Goal: Information Seeking & Learning: Learn about a topic

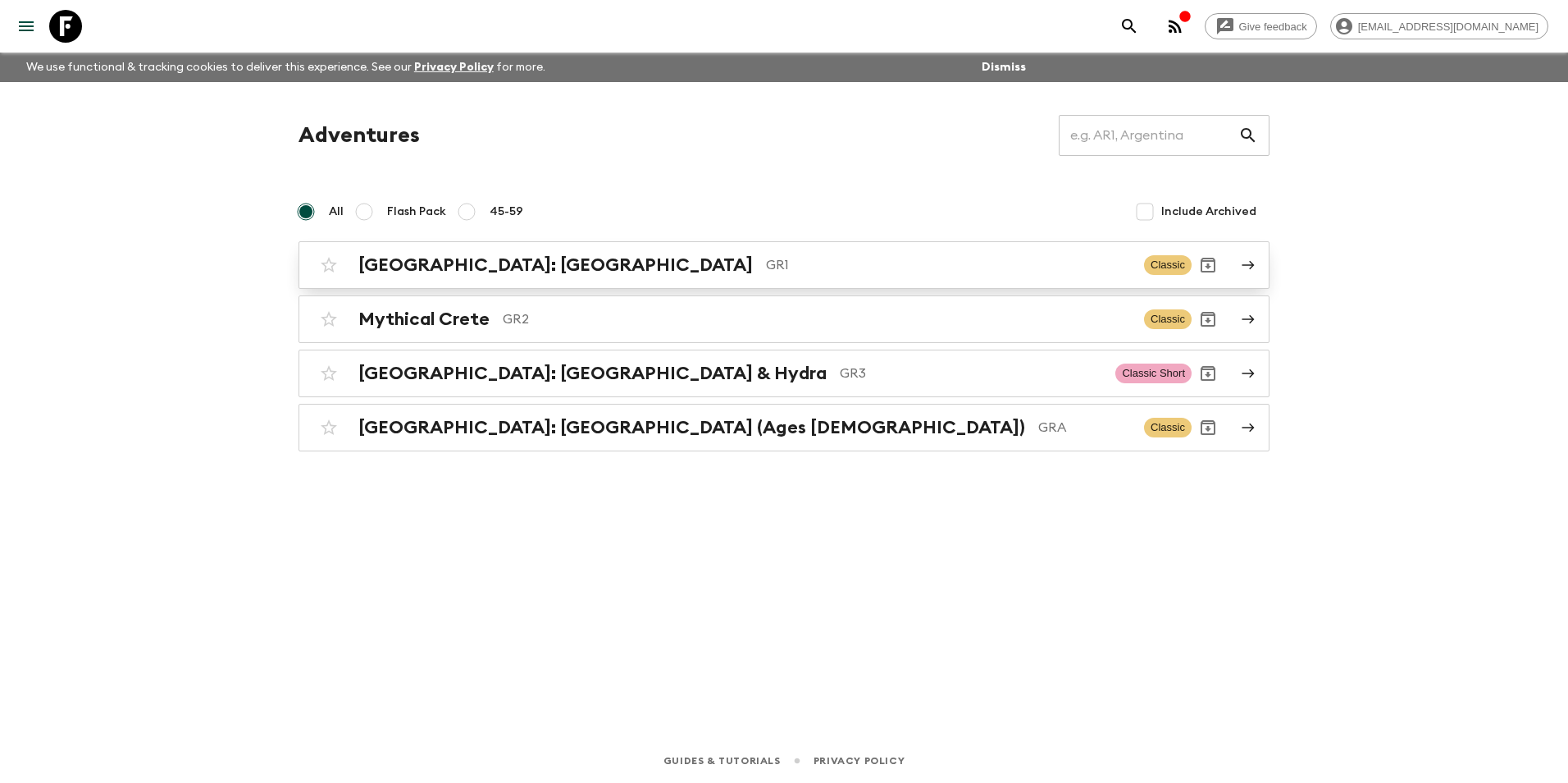
click at [444, 273] on h2 "[GEOGRAPHIC_DATA]: [GEOGRAPHIC_DATA]" at bounding box center [556, 265] width 395 height 22
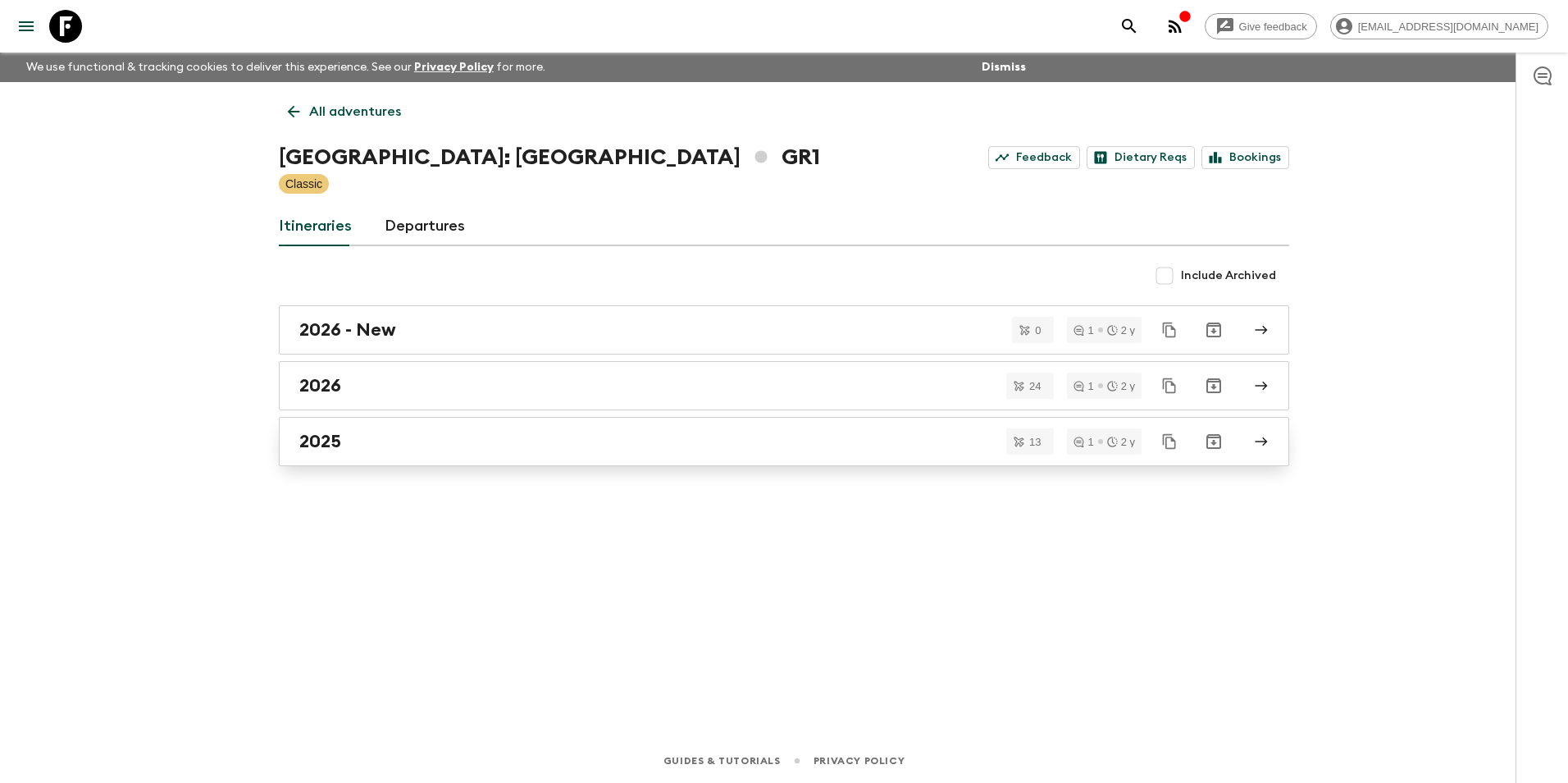
click at [332, 441] on h2 "2025" at bounding box center [320, 442] width 41 height 22
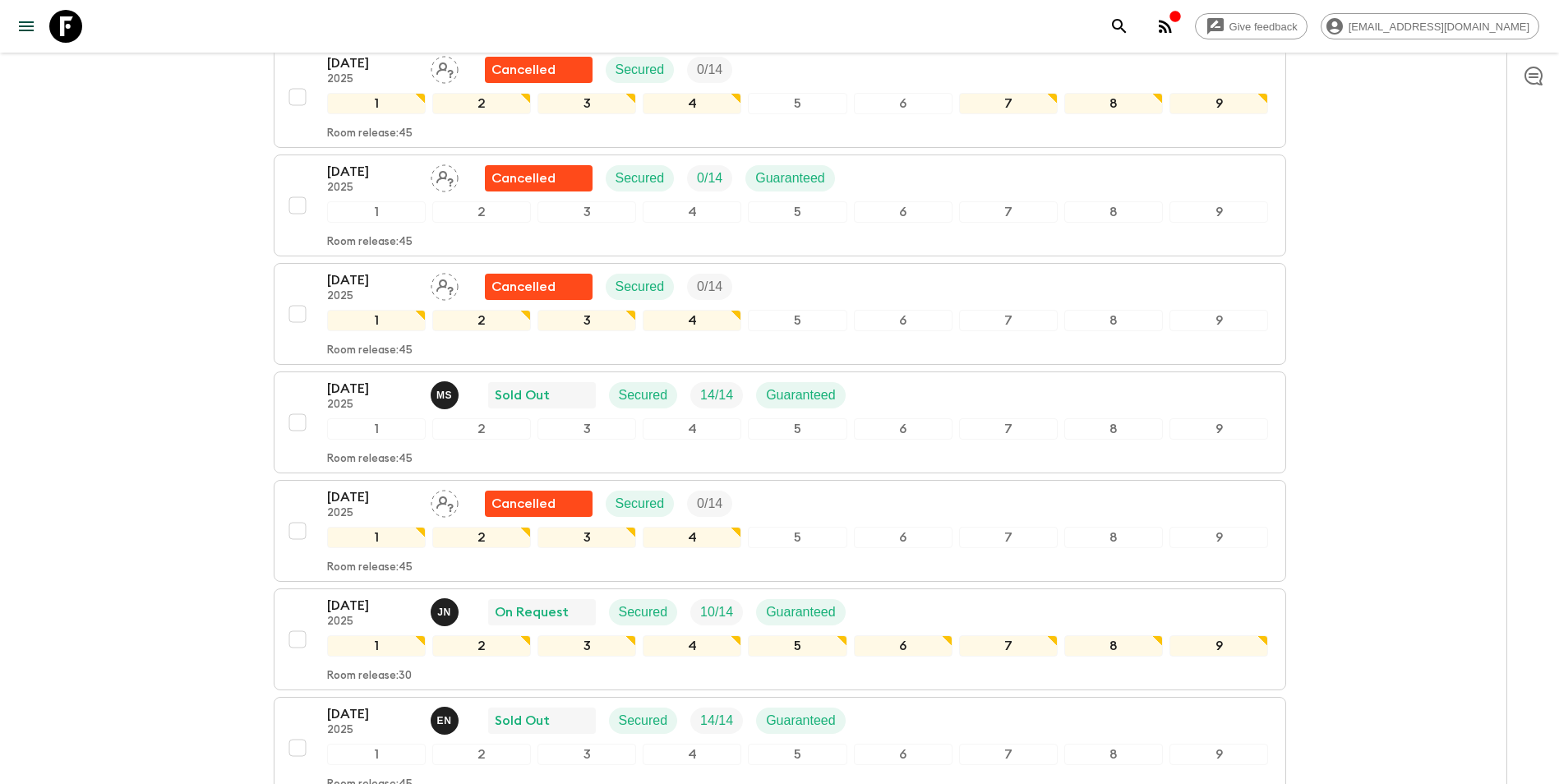
scroll to position [740, 0]
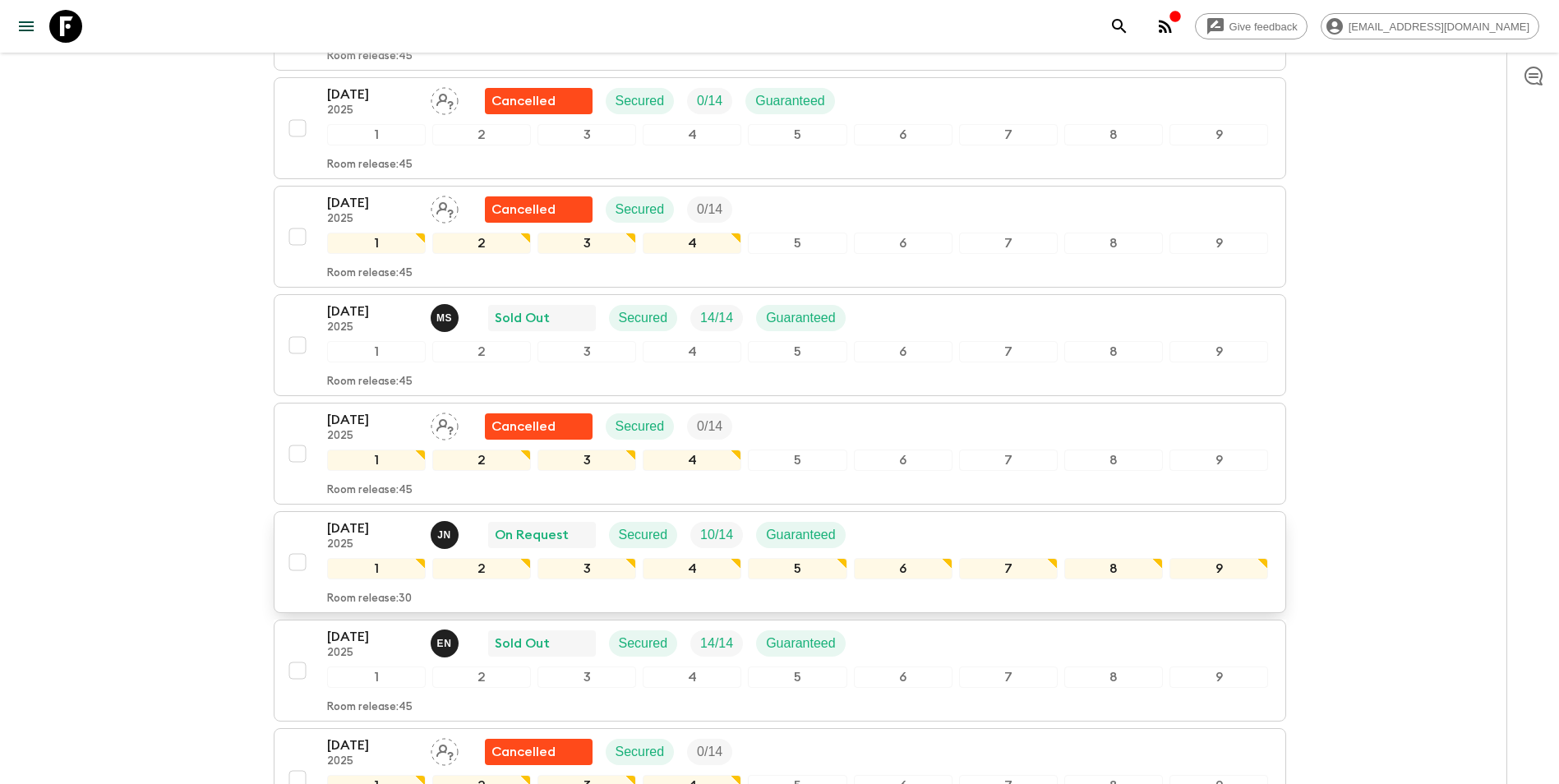
click at [342, 518] on p "[DATE]" at bounding box center [372, 528] width 90 height 20
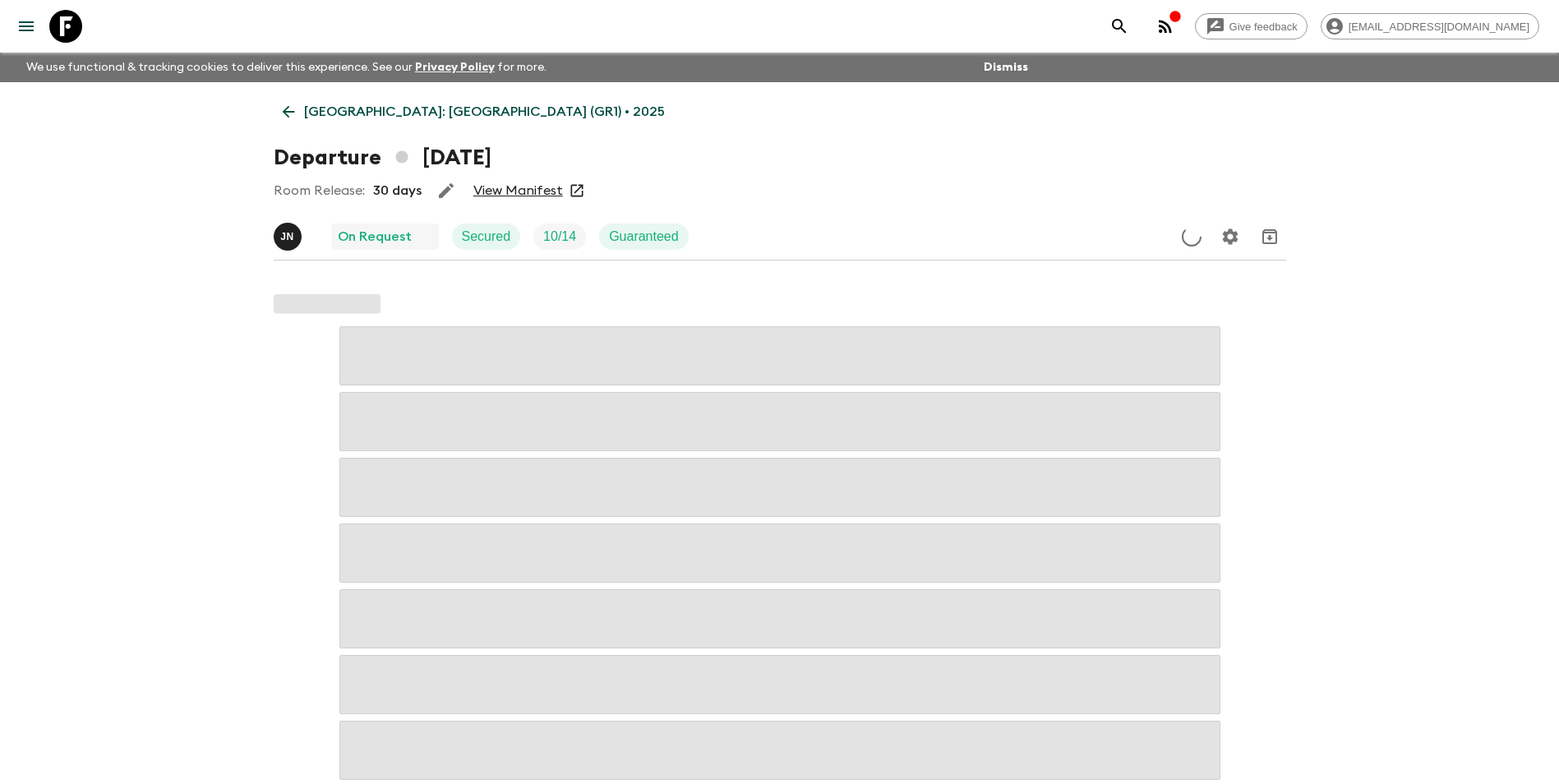
click at [541, 196] on link "View Manifest" at bounding box center [518, 191] width 89 height 16
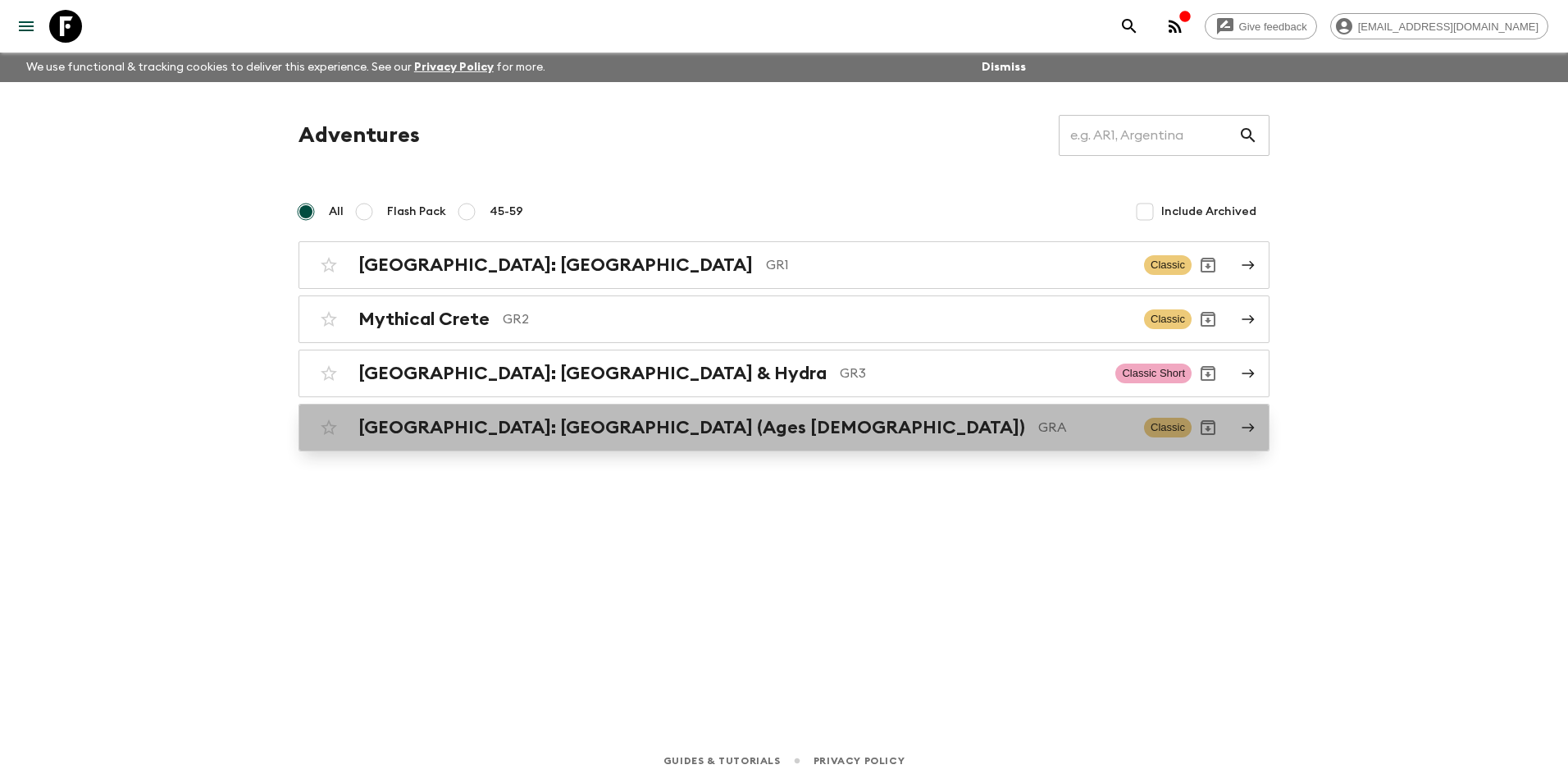
click at [435, 433] on h2 "[GEOGRAPHIC_DATA]: [GEOGRAPHIC_DATA] (Ages [DEMOGRAPHIC_DATA])" at bounding box center [692, 428] width 667 height 22
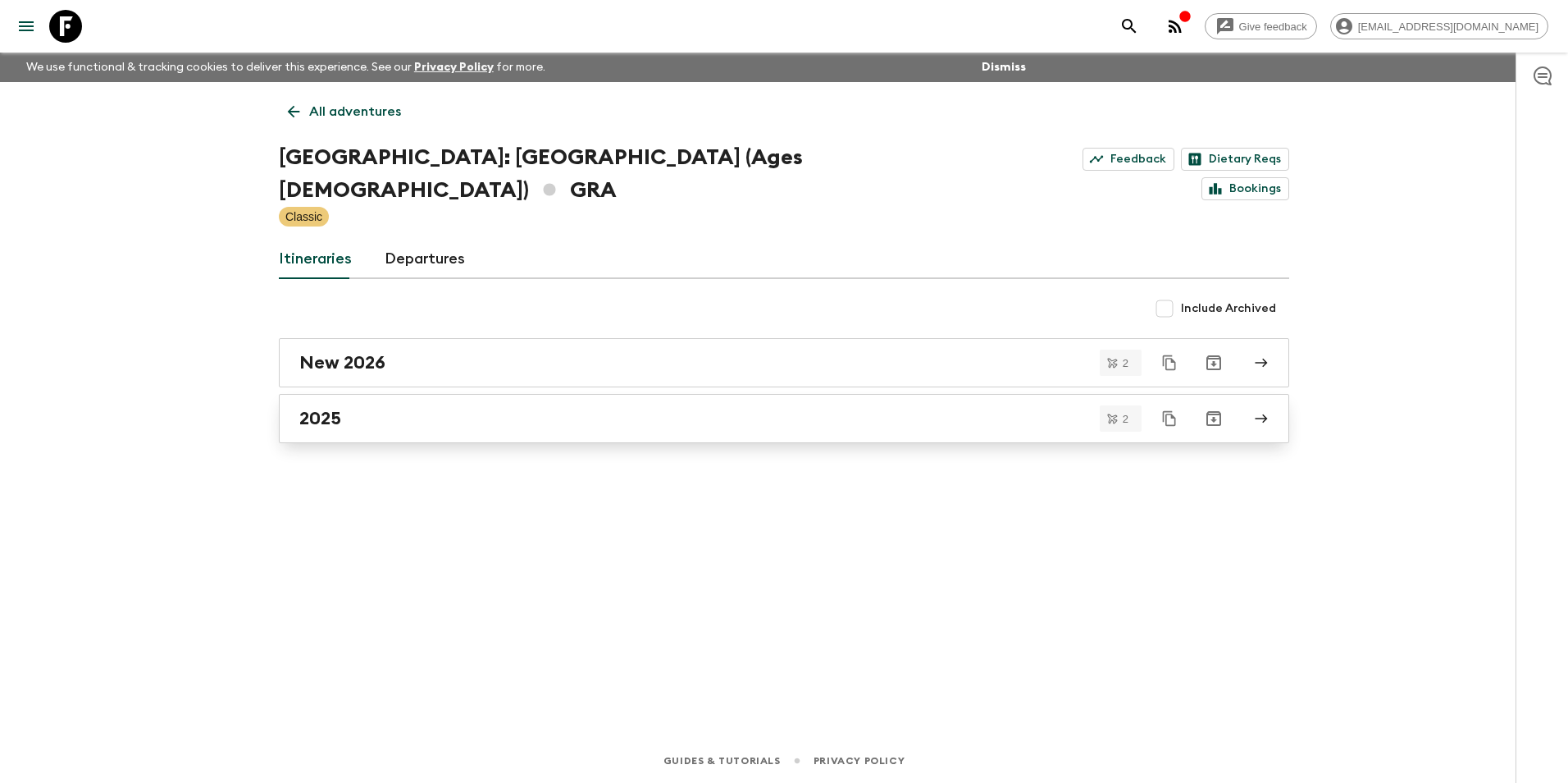
click at [308, 408] on h2 "2025" at bounding box center [320, 419] width 41 height 22
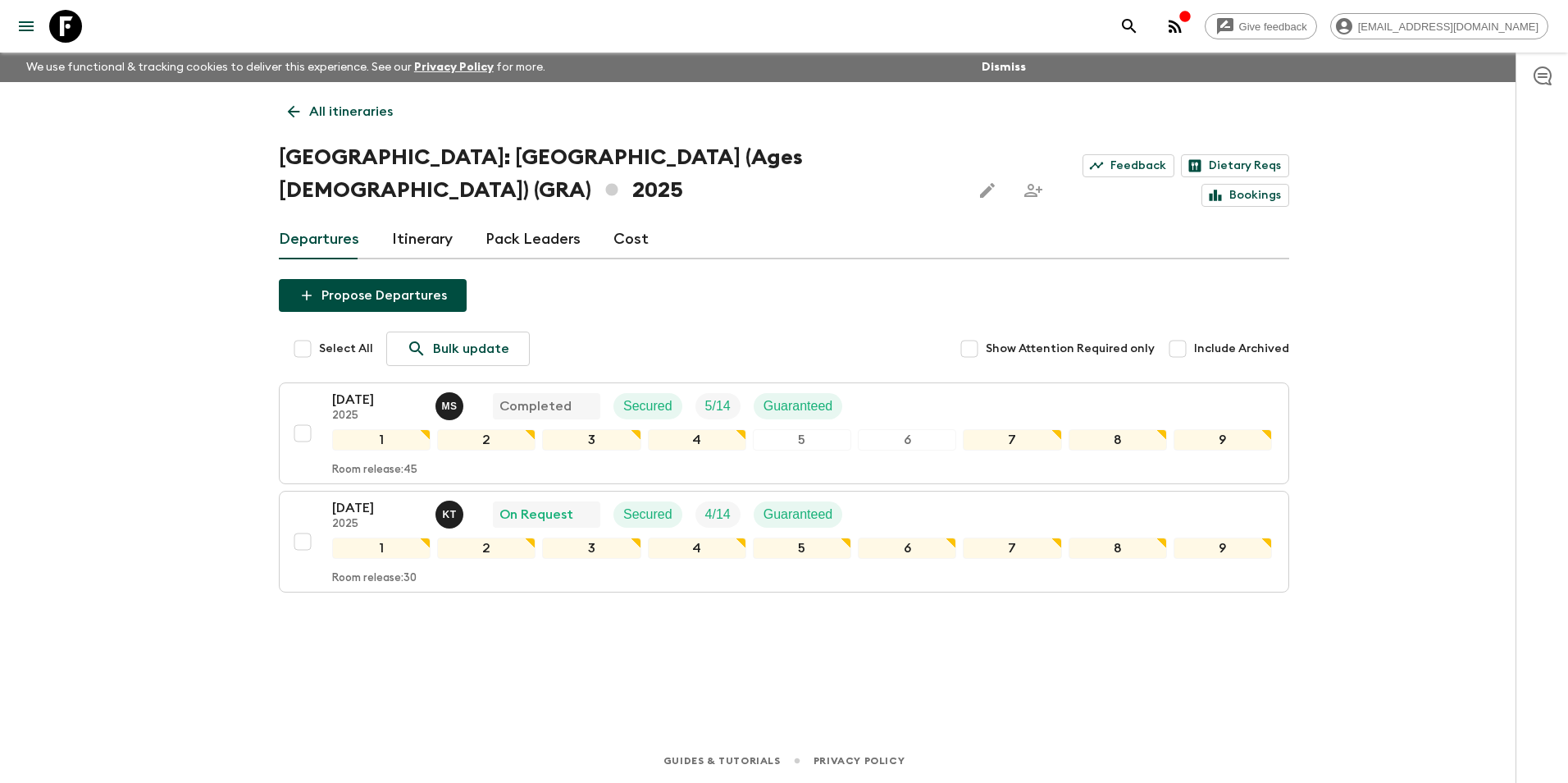
click at [323, 106] on p "All itineraries" at bounding box center [351, 112] width 84 height 20
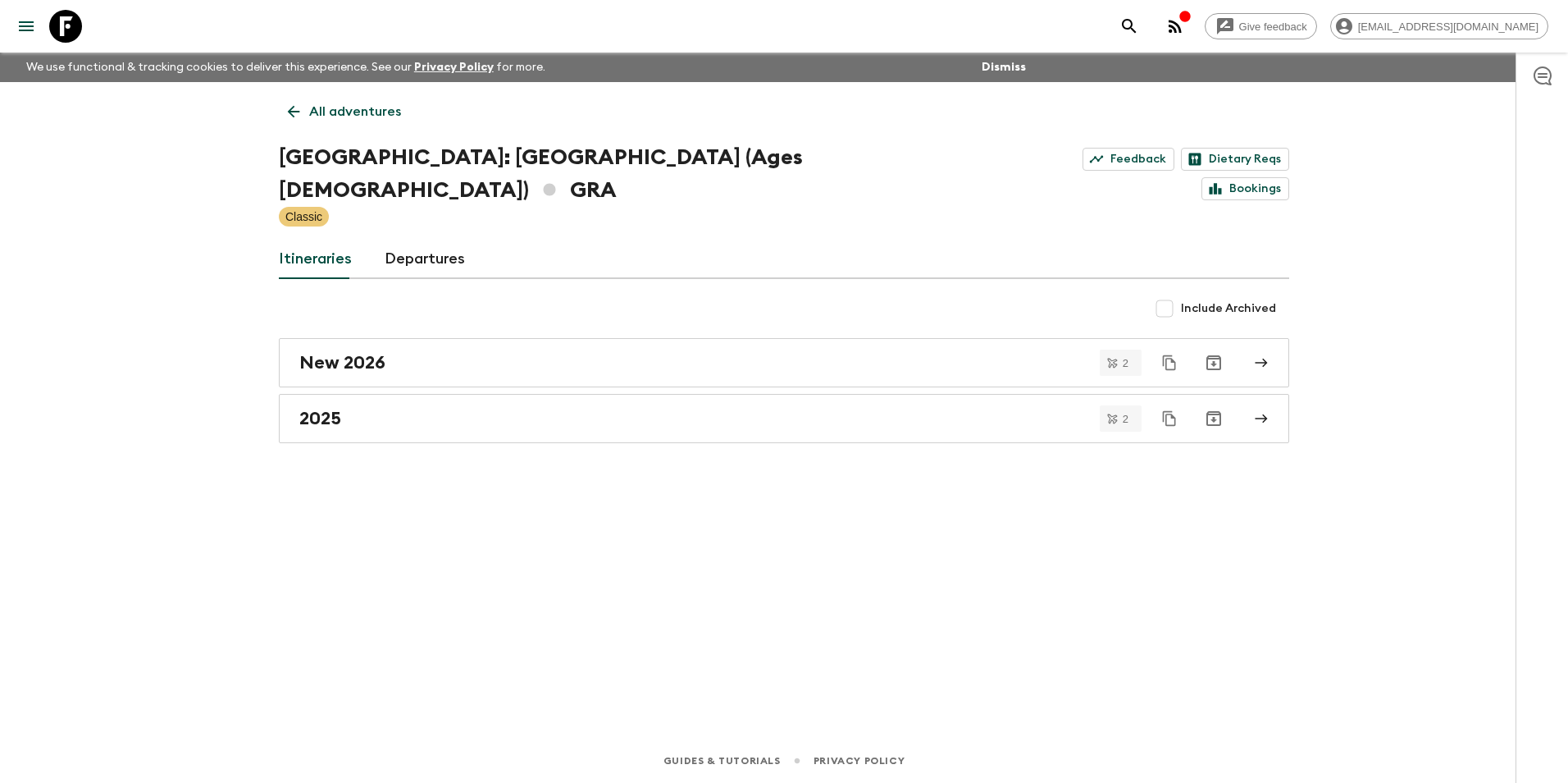
click at [322, 106] on p "All adventures" at bounding box center [355, 112] width 92 height 20
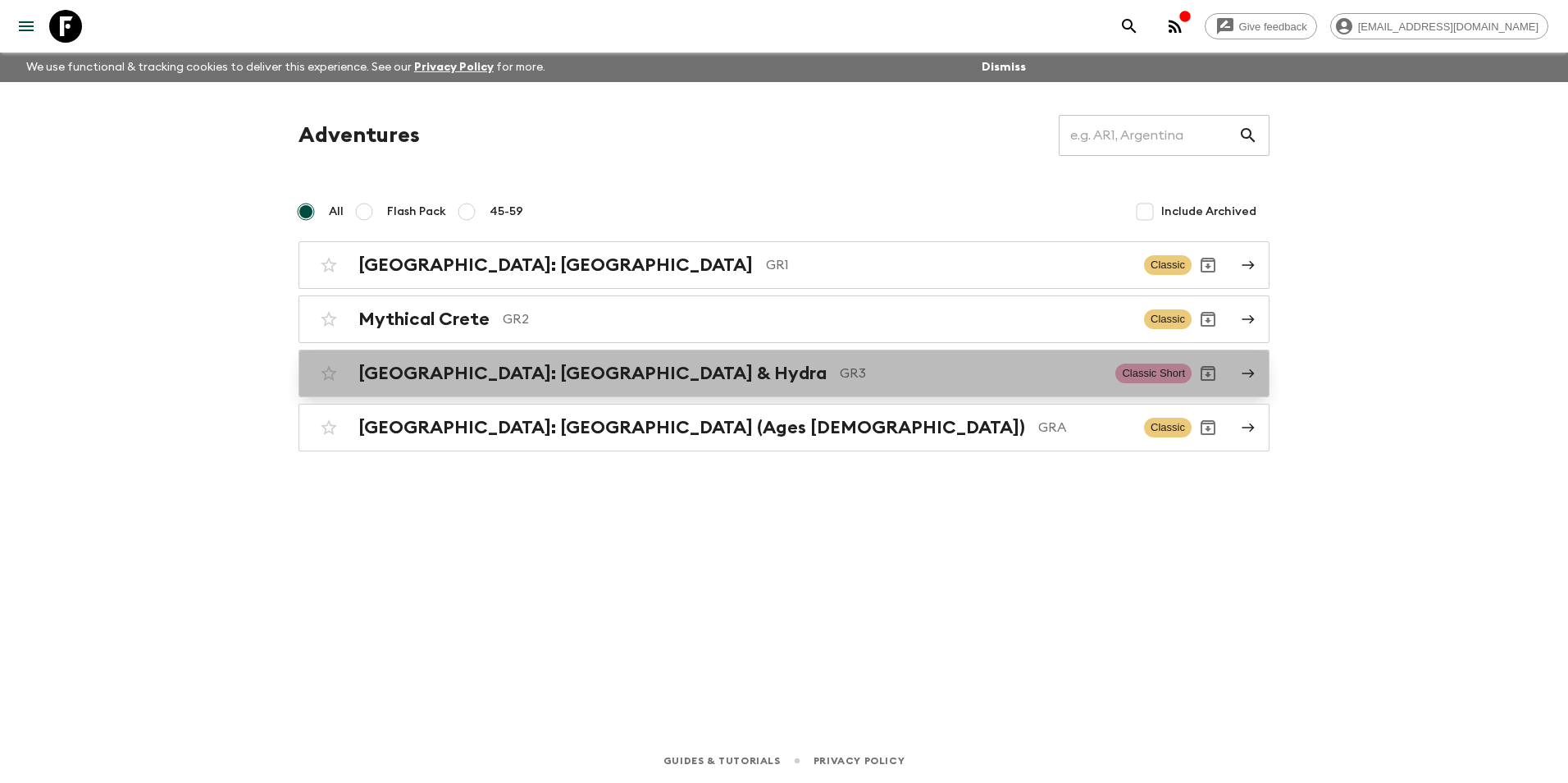
click at [445, 371] on h2 "[GEOGRAPHIC_DATA]: [GEOGRAPHIC_DATA] & Hydra" at bounding box center [592, 373] width 468 height 22
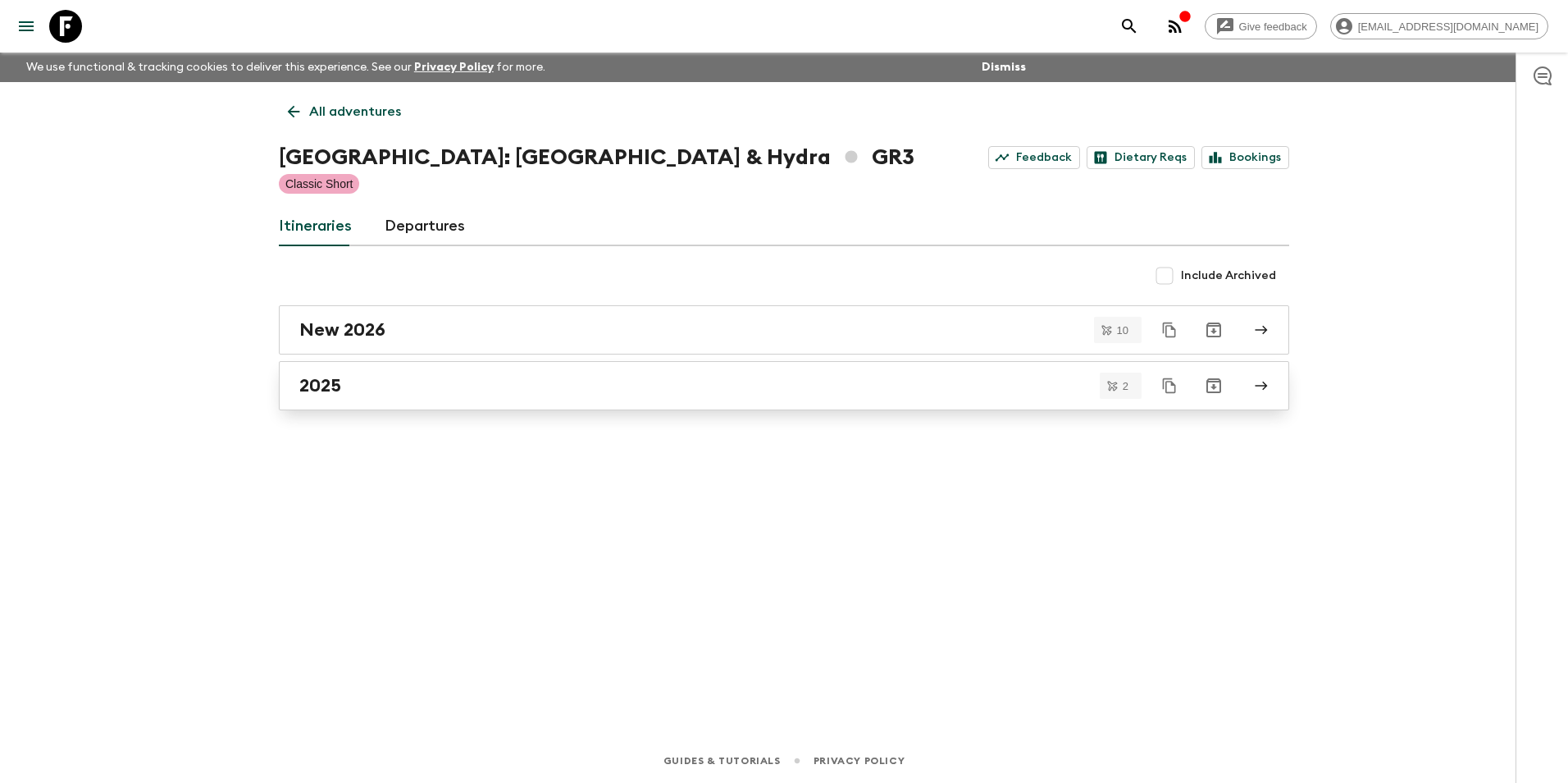
click at [313, 389] on h2 "2025" at bounding box center [320, 386] width 41 height 22
